Goal: Check status: Check status

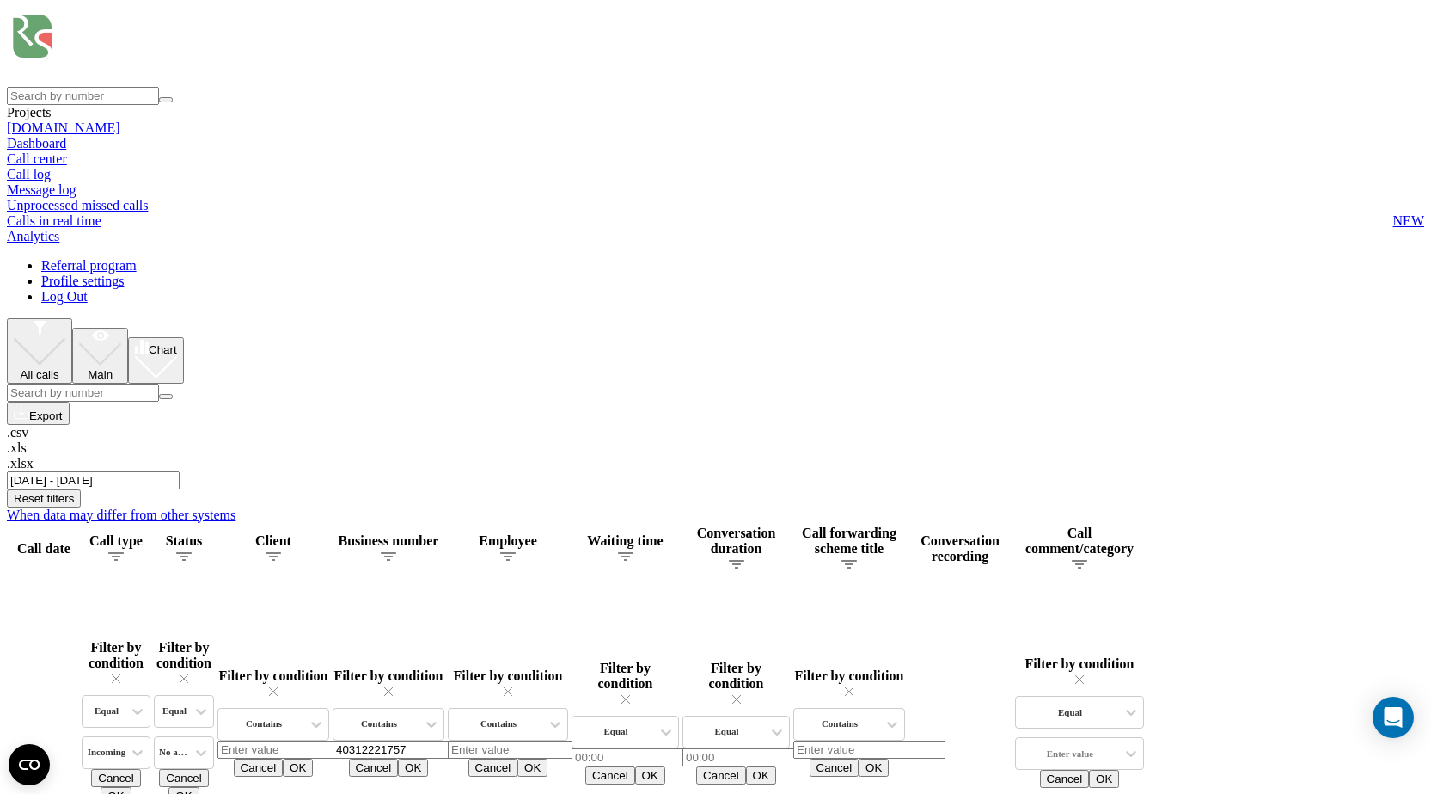
click at [180, 471] on input "[DATE] - [DATE]" at bounding box center [93, 480] width 173 height 18
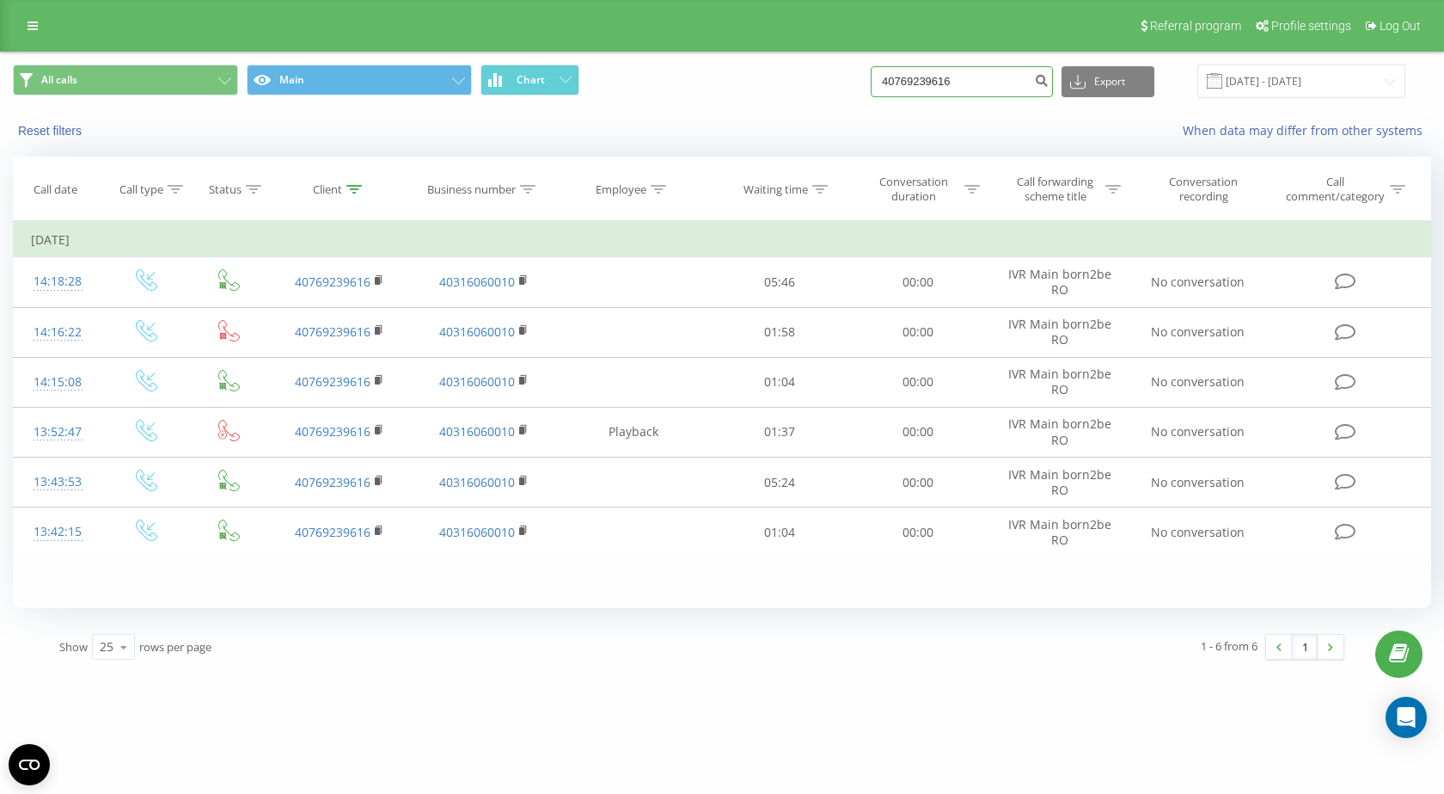
click at [907, 90] on input "40769239616" at bounding box center [962, 81] width 182 height 31
paste input "57905771"
type input "40757905771"
click at [1049, 80] on icon "submit" at bounding box center [1041, 78] width 15 height 10
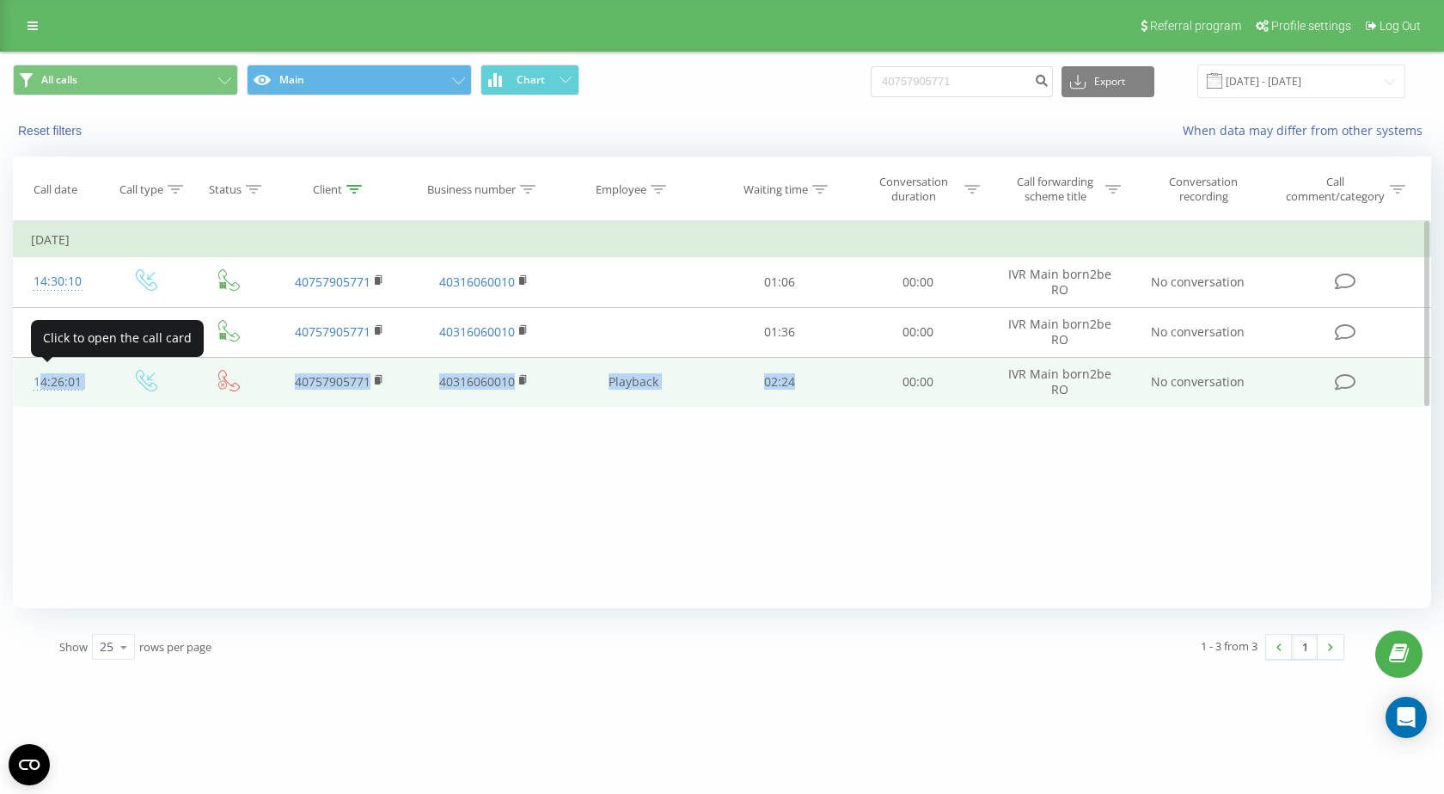
drag, startPoint x: 819, startPoint y: 383, endPoint x: 35, endPoint y: 381, distance: 784.1
click at [35, 381] on tr "14:26:01 40757905771 40316060010 Playback 02:24 00:00 IVR Main born2be RO No co…" at bounding box center [723, 382] width 1418 height 50
copy tr "14:26:01 40757905771 40316060010 Playback 02:24"
